Goal: Information Seeking & Learning: Learn about a topic

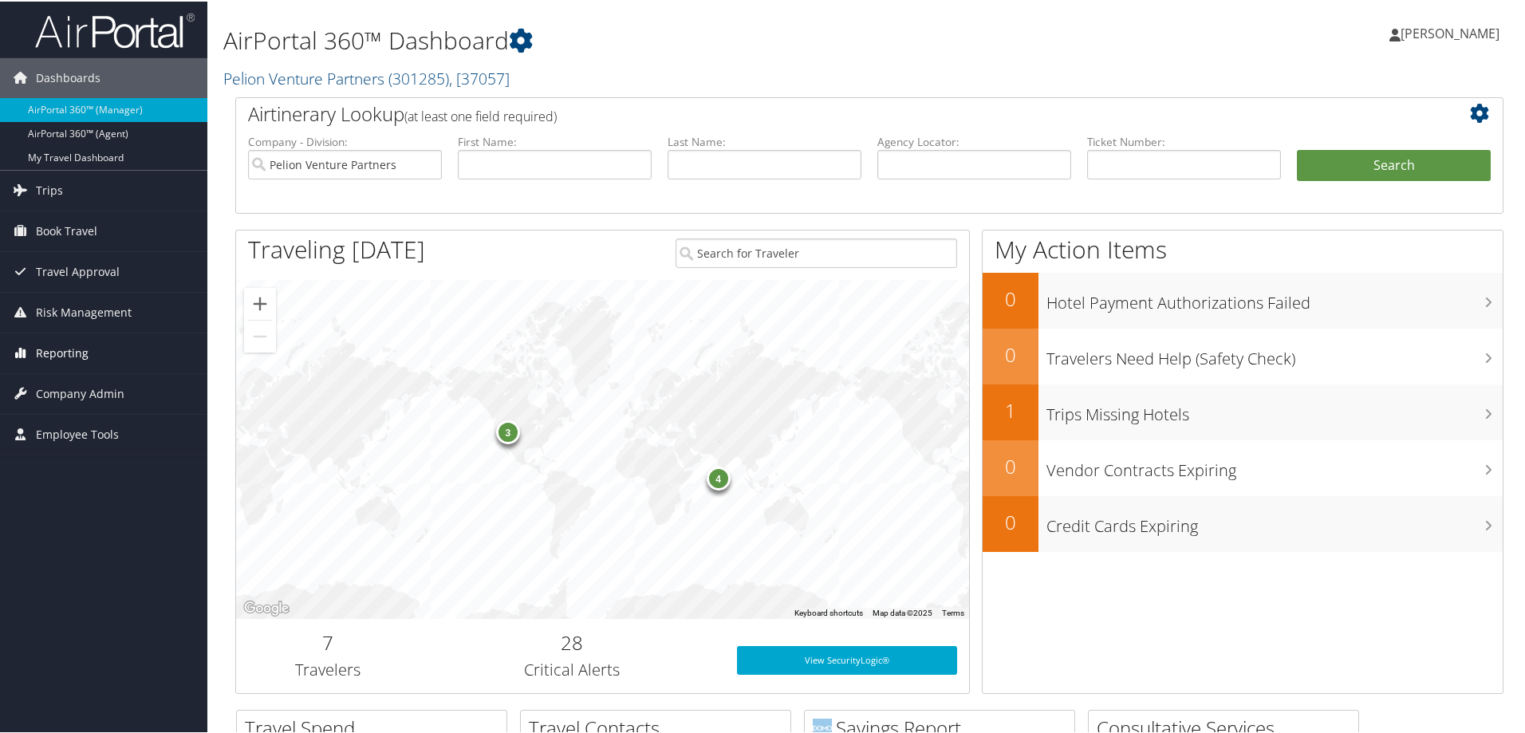
click at [79, 348] on span "Reporting" at bounding box center [62, 352] width 53 height 40
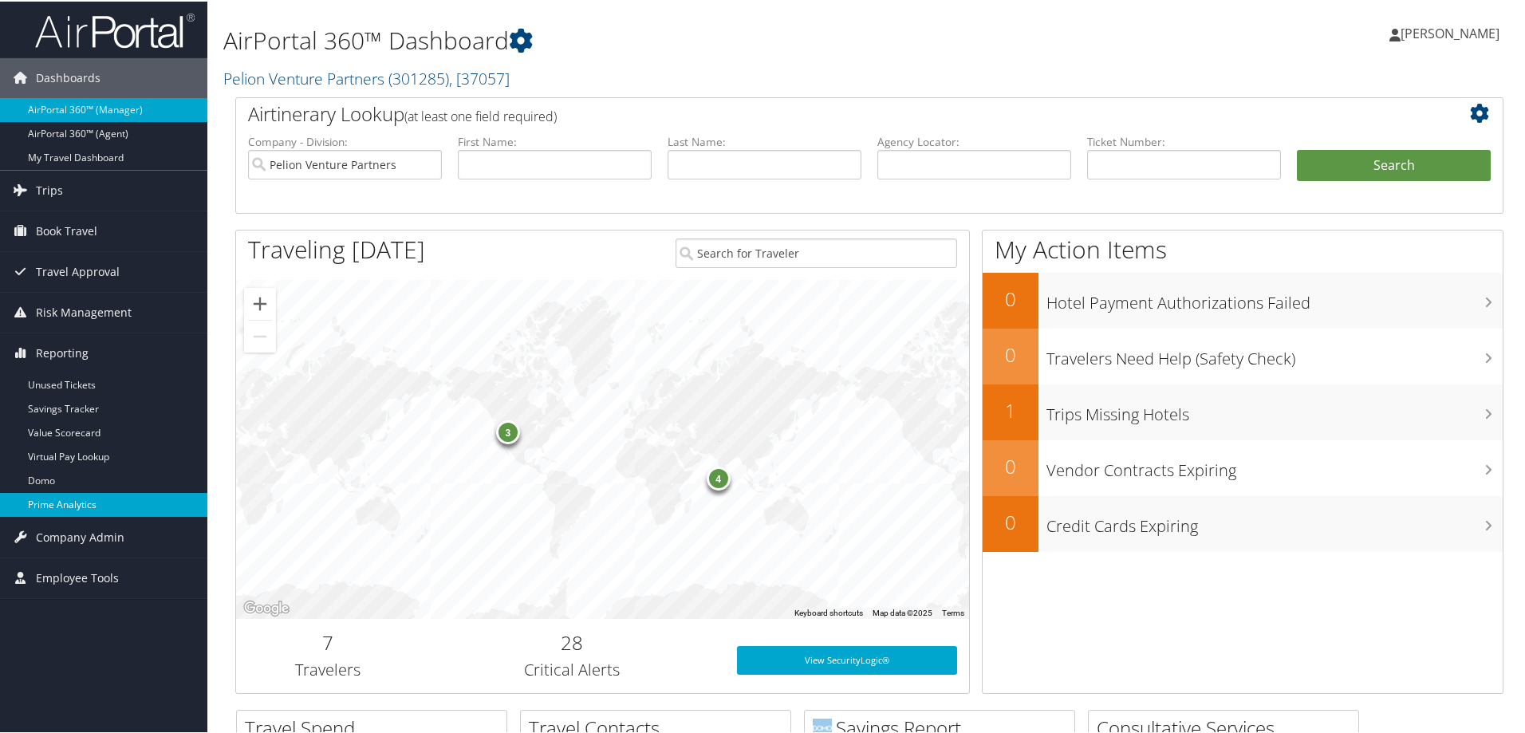
click at [74, 504] on link "Prime Analytics" at bounding box center [103, 503] width 207 height 24
